Goal: Information Seeking & Learning: Learn about a topic

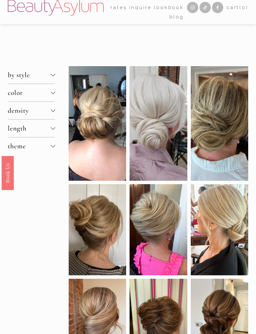
scroll to position [8, 0]
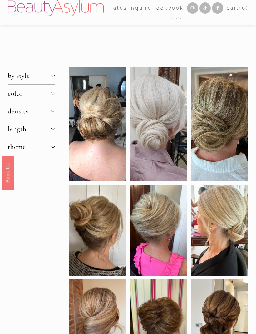
click at [52, 77] on div at bounding box center [53, 75] width 4 height 4
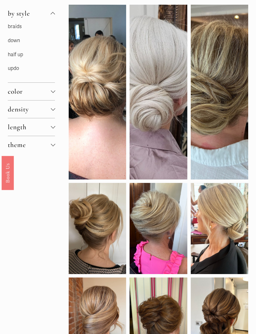
scroll to position [71, 0]
click at [54, 111] on div at bounding box center [53, 109] width 4 height 4
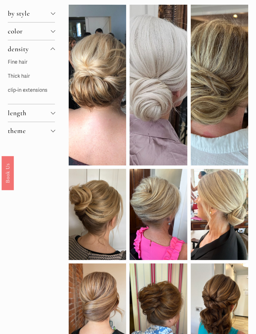
click at [51, 115] on div at bounding box center [53, 113] width 4 height 4
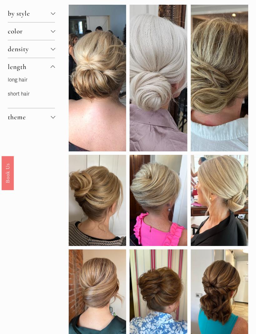
click at [52, 119] on div at bounding box center [53, 117] width 4 height 4
click at [11, 100] on link "clean" at bounding box center [14, 98] width 13 height 6
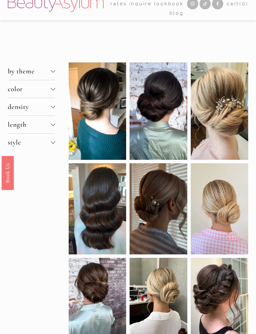
scroll to position [13, 0]
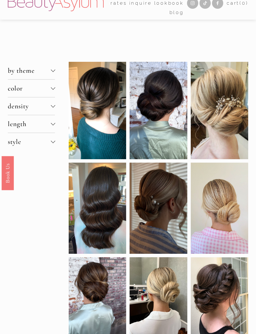
click at [51, 144] on div at bounding box center [53, 142] width 4 height 4
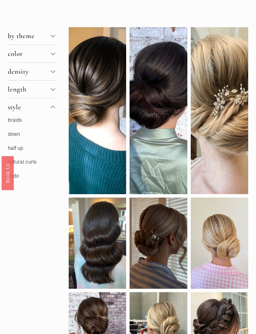
scroll to position [48, 0]
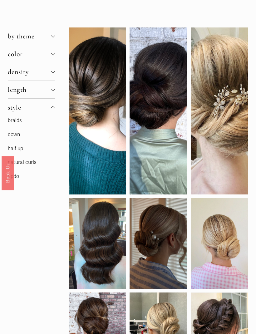
click at [50, 37] on span "by theme" at bounding box center [29, 36] width 43 height 8
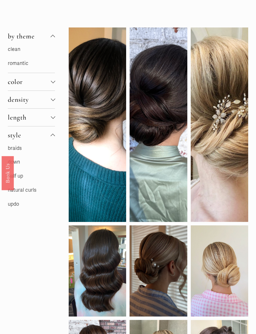
click at [14, 65] on link "romantic" at bounding box center [18, 63] width 21 height 6
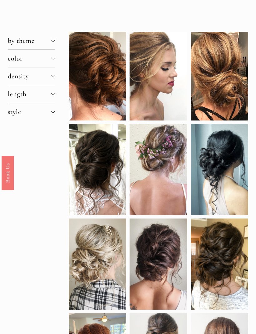
scroll to position [43, 0]
click at [52, 78] on div at bounding box center [53, 76] width 4 height 4
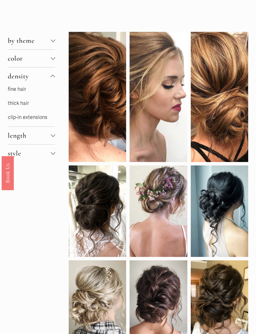
click at [16, 106] on link "thick hair" at bounding box center [18, 103] width 21 height 6
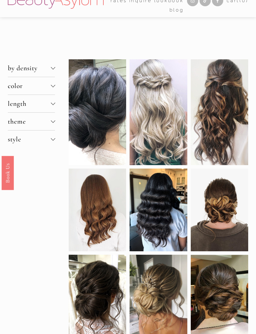
scroll to position [16, 0]
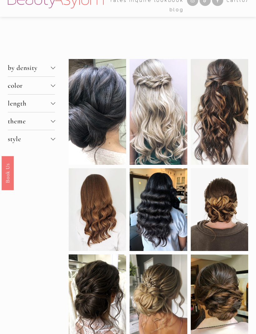
click at [51, 105] on div at bounding box center [53, 103] width 4 height 4
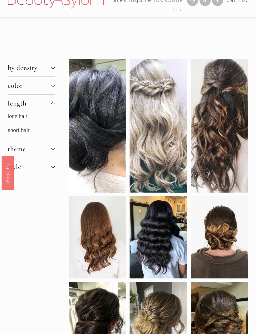
click at [17, 134] on link "short hair" at bounding box center [19, 131] width 22 height 6
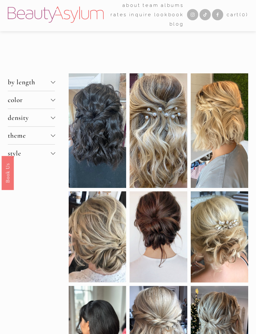
scroll to position [2, 0]
click at [52, 137] on div at bounding box center [53, 135] width 4 height 4
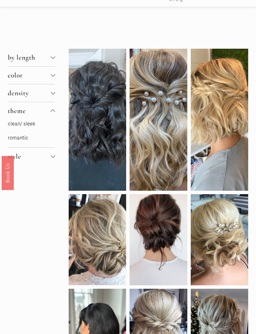
scroll to position [27, 0]
click at [13, 141] on link "romantic" at bounding box center [18, 138] width 21 height 6
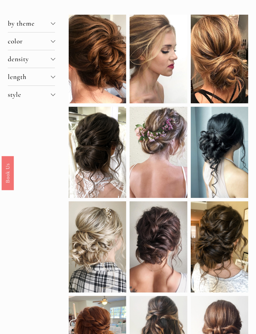
scroll to position [59, 0]
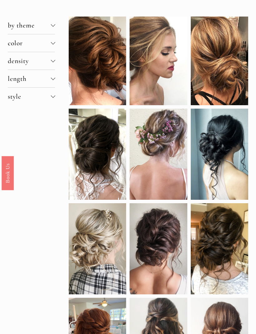
click at [50, 98] on span "style" at bounding box center [29, 97] width 43 height 8
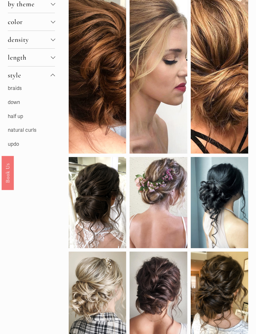
scroll to position [80, 0]
click at [13, 145] on link "updo" at bounding box center [13, 144] width 11 height 6
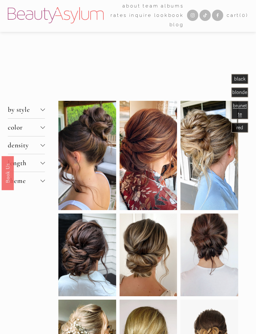
scroll to position [3, 0]
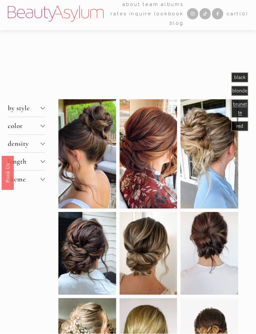
click at [0, 0] on div at bounding box center [0, 0] width 0 height 0
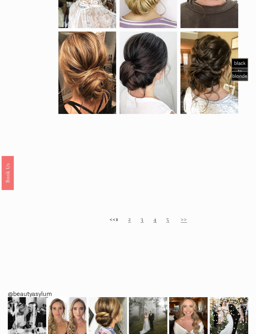
scroll to position [357, 0]
